Goal: Transaction & Acquisition: Download file/media

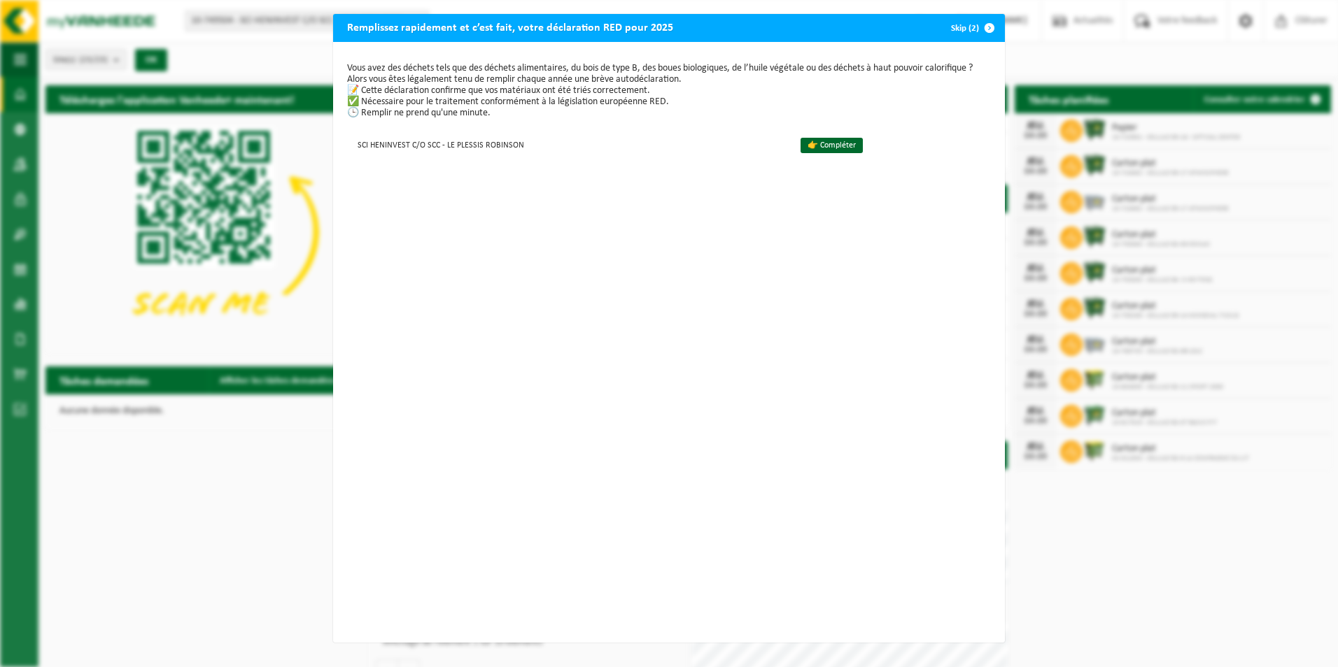
click at [213, 517] on div "Remplissez rapidement et c’est fait, votre déclaration RED pour 2025 Skip (2) V…" at bounding box center [669, 333] width 1338 height 667
click at [780, 4] on div "Remplissez rapidement et c’est fait, votre déclaration RED pour 2025 Skip (2) V…" at bounding box center [669, 333] width 1338 height 667
click at [1191, 46] on div "Remplissez rapidement et c’est fait, votre déclaration RED pour 2025 Skip (2) V…" at bounding box center [669, 333] width 1338 height 667
click at [984, 27] on span "button" at bounding box center [989, 28] width 28 height 28
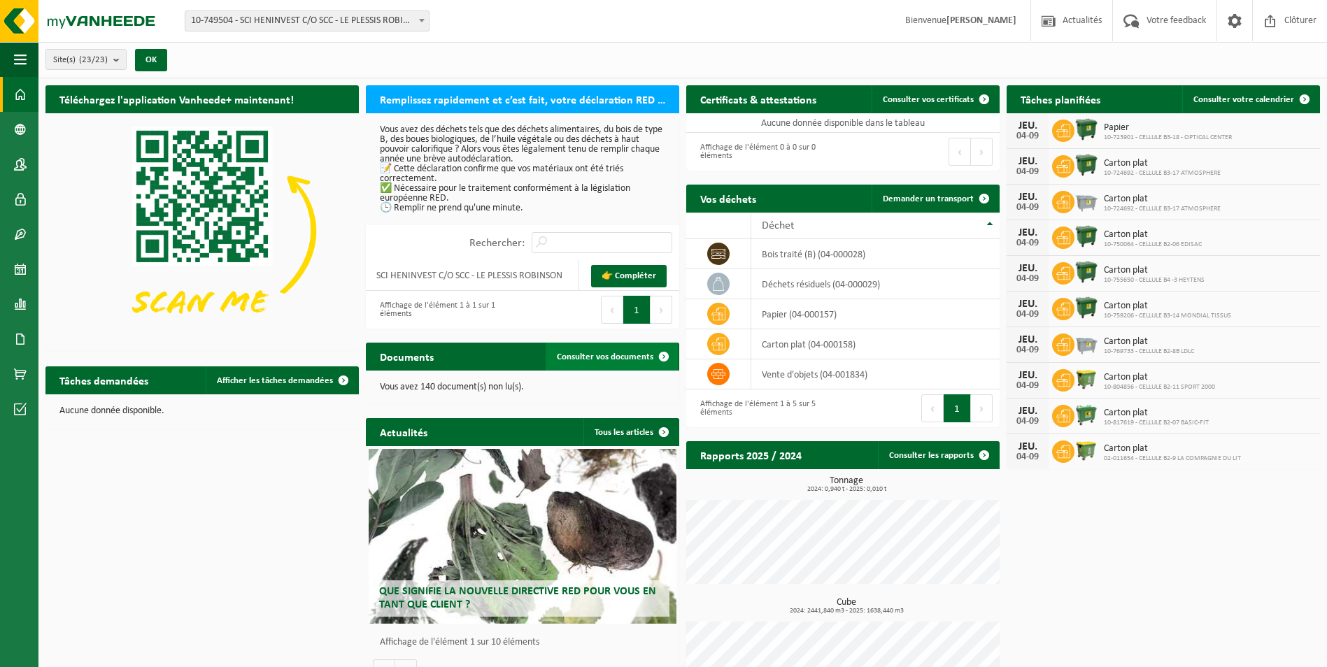
click at [620, 355] on span "Consulter vos documents" at bounding box center [605, 357] width 97 height 9
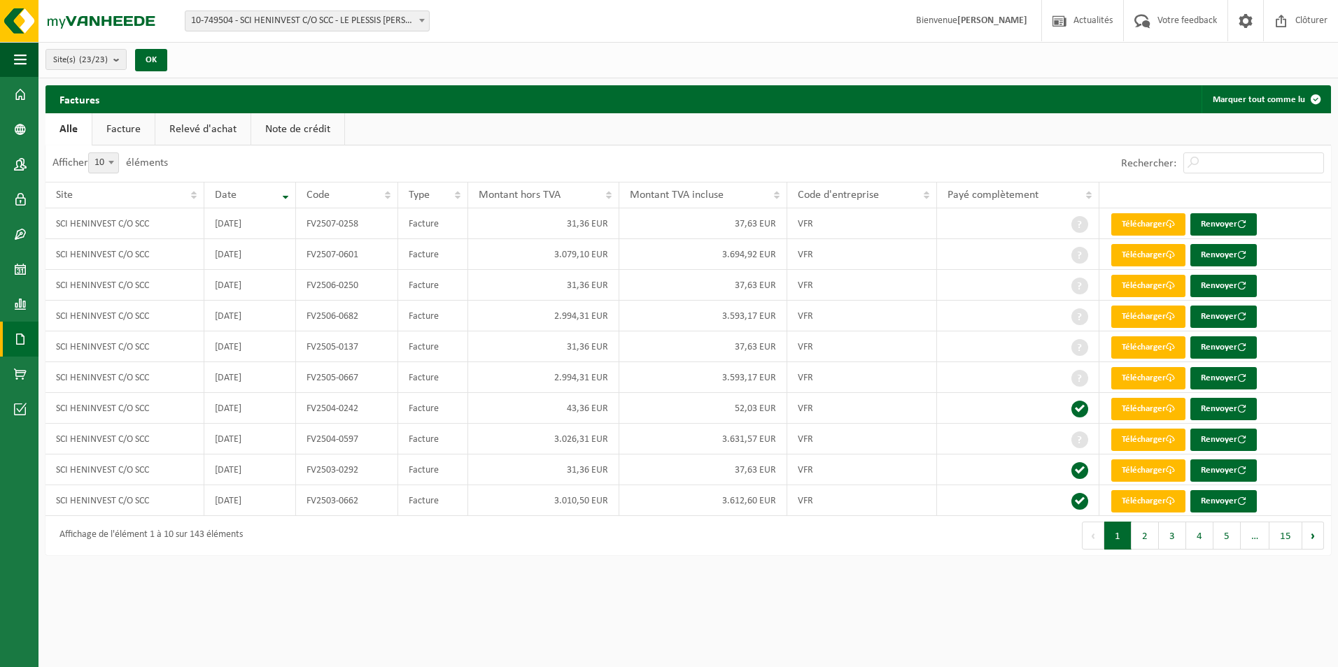
click at [129, 132] on link "Facture" at bounding box center [123, 129] width 62 height 32
click at [1138, 287] on link "Télécharger" at bounding box center [1148, 286] width 74 height 22
click at [1139, 286] on link "Télécharger" at bounding box center [1148, 286] width 74 height 22
click at [1135, 349] on link "Télécharger" at bounding box center [1148, 348] width 74 height 22
click at [1124, 346] on link "Télécharger" at bounding box center [1148, 348] width 74 height 22
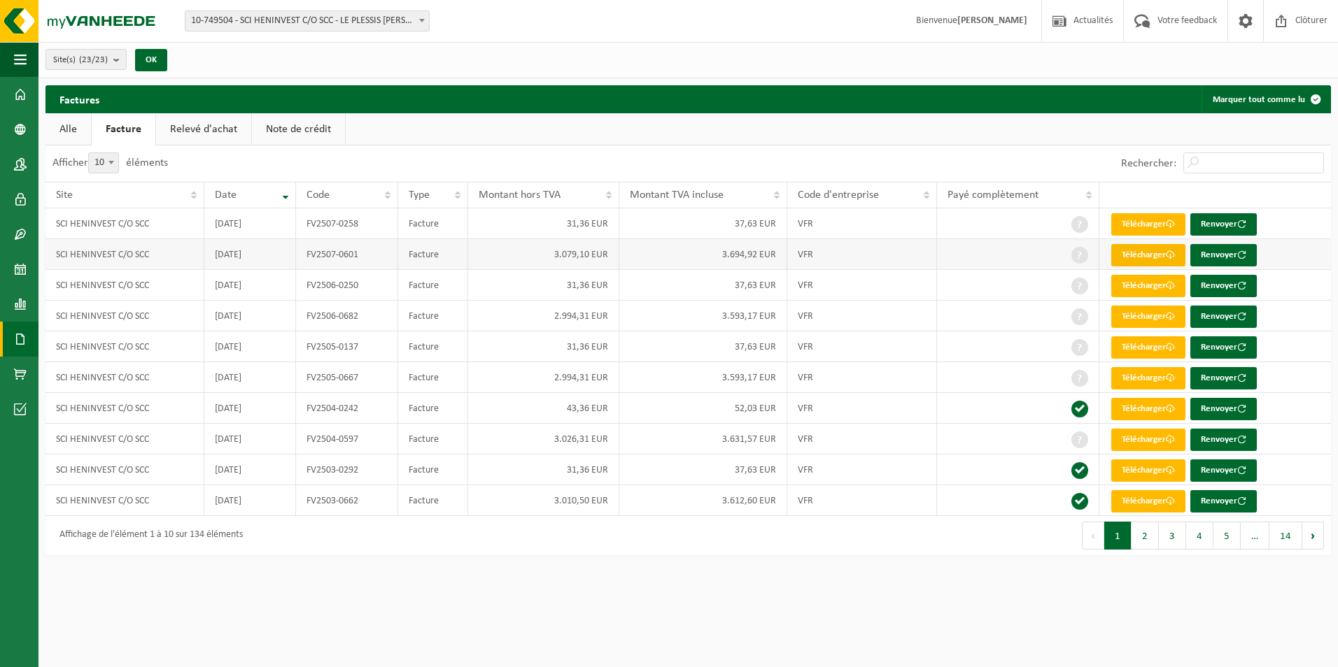
click at [1129, 255] on link "Télécharger" at bounding box center [1148, 255] width 74 height 22
click at [754, 222] on td "37,63 EUR" at bounding box center [703, 223] width 168 height 31
click at [1131, 219] on link "Télécharger" at bounding box center [1148, 224] width 74 height 22
click at [1129, 221] on link "Télécharger" at bounding box center [1148, 224] width 74 height 22
click at [1133, 221] on link "Télécharger" at bounding box center [1148, 224] width 74 height 22
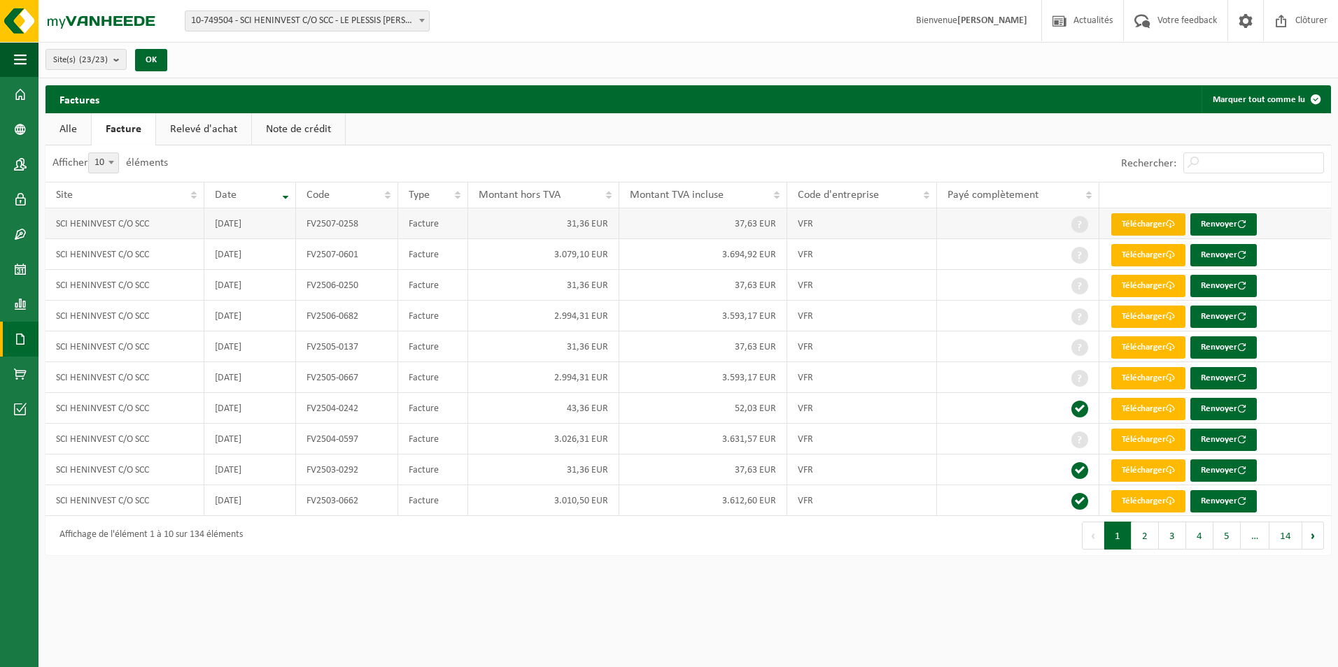
click at [1131, 224] on link "Télécharger" at bounding box center [1148, 224] width 74 height 22
click at [1151, 221] on link "Télécharger" at bounding box center [1148, 224] width 74 height 22
click at [1133, 223] on link "Télécharger" at bounding box center [1148, 224] width 74 height 22
click at [1137, 221] on link "Télécharger" at bounding box center [1148, 224] width 74 height 22
click at [870, 49] on div "Site(s) (23/23) Tout sélectionner Tout désélectionner SCI HENINVEST C/O SCC - L…" at bounding box center [687, 60] width 1299 height 36
